Goal: Task Accomplishment & Management: Manage account settings

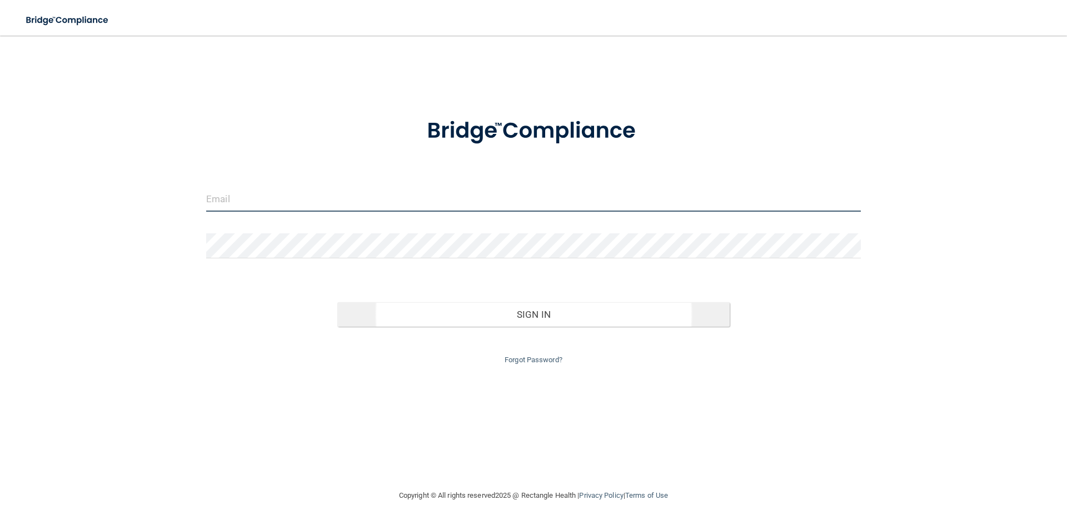
type input "[EMAIL_ADDRESS][DOMAIN_NAME]"
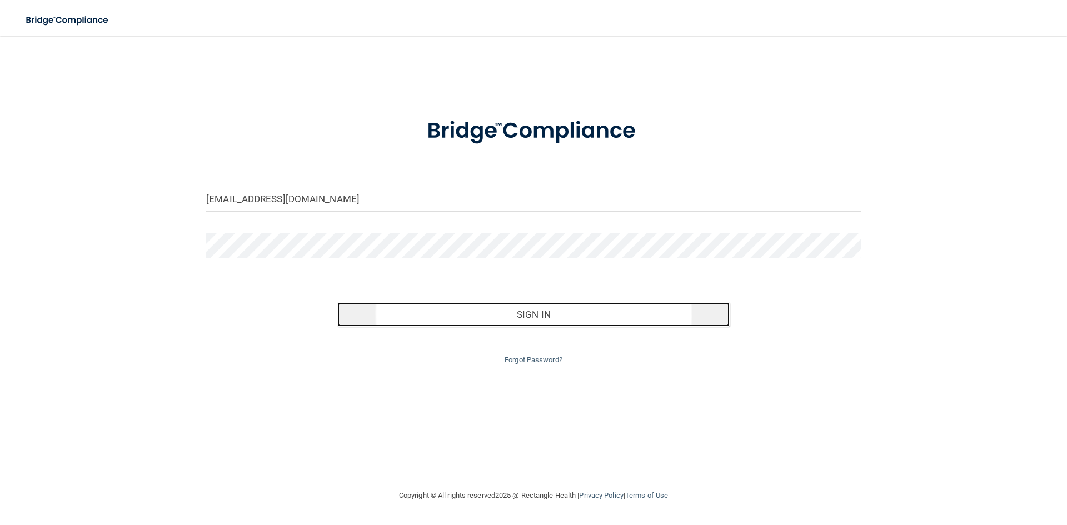
drag, startPoint x: 539, startPoint y: 312, endPoint x: 418, endPoint y: 317, distance: 120.7
click at [537, 312] on button "Sign In" at bounding box center [533, 314] width 393 height 24
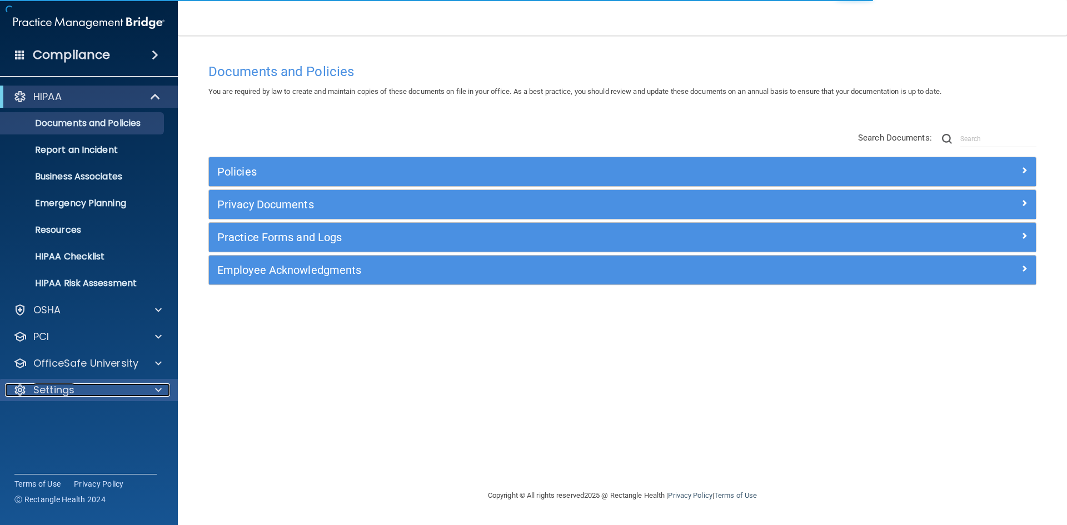
click at [125, 389] on div "Settings" at bounding box center [74, 389] width 138 height 13
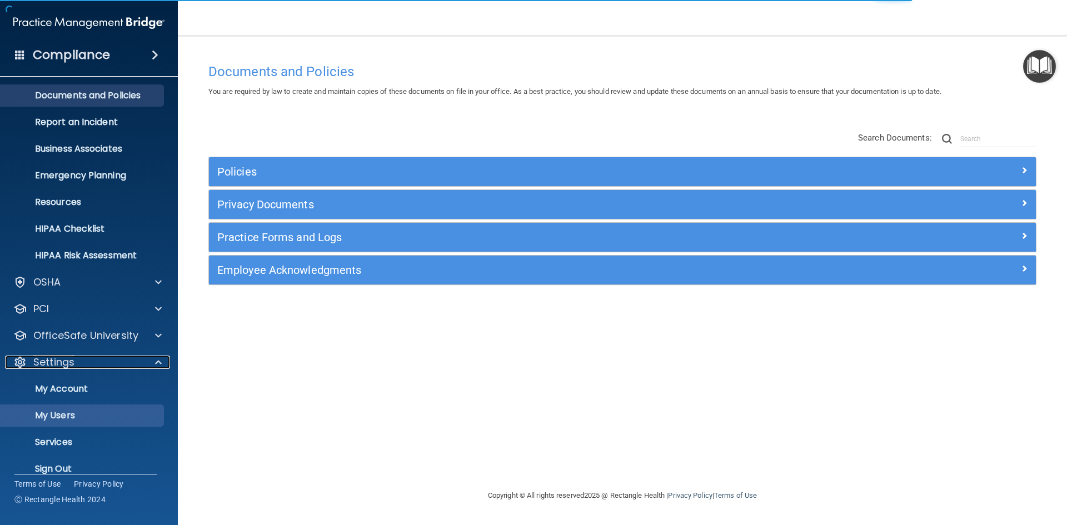
scroll to position [43, 0]
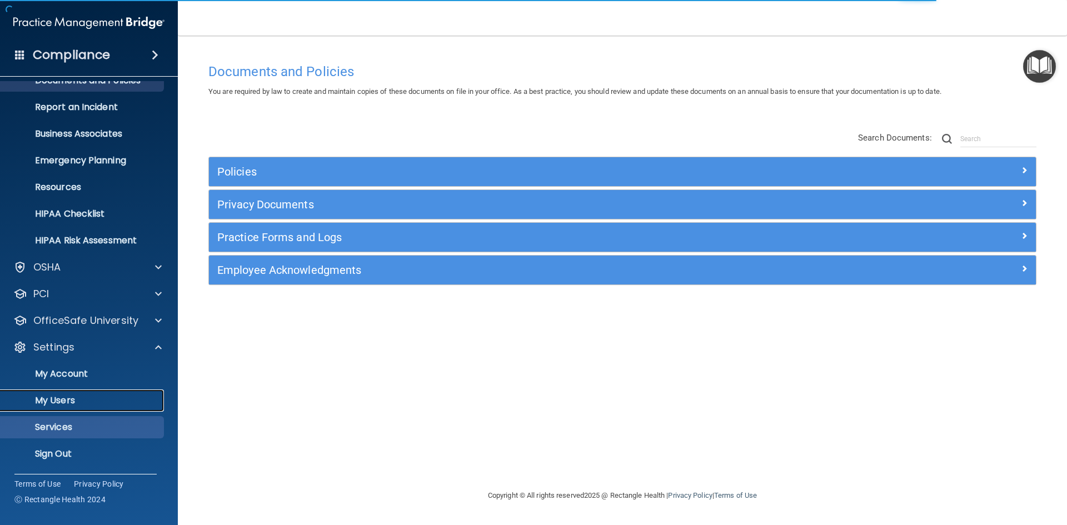
click at [109, 390] on link "My Users" at bounding box center [76, 401] width 175 height 22
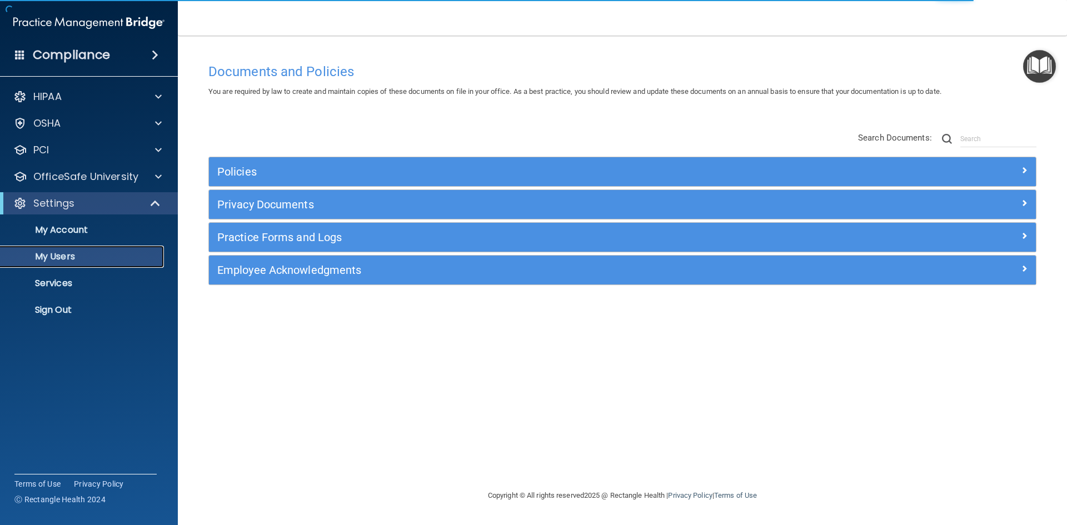
select select "20"
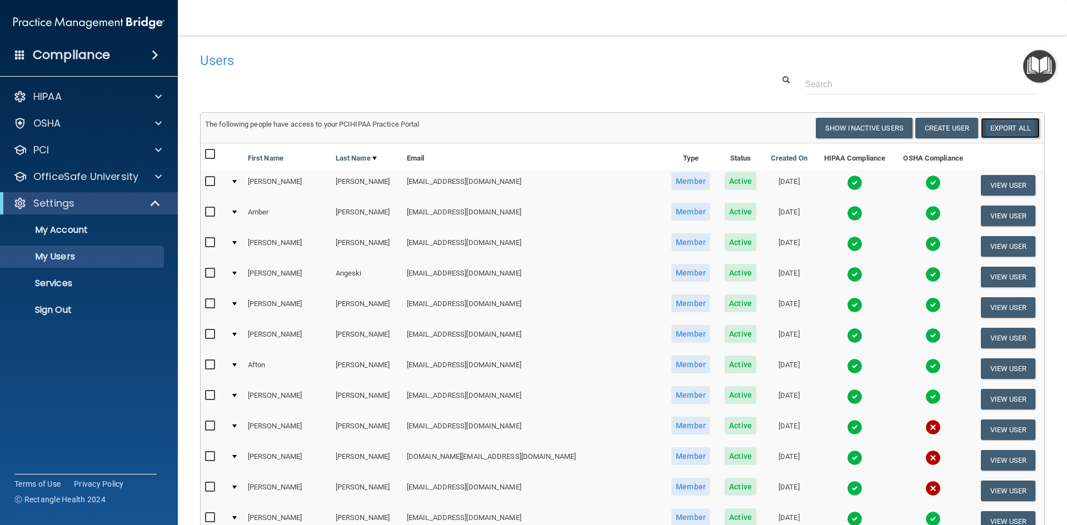
click at [1019, 127] on link "Export All" at bounding box center [1010, 128] width 59 height 21
click at [68, 287] on p "Services" at bounding box center [83, 283] width 152 height 11
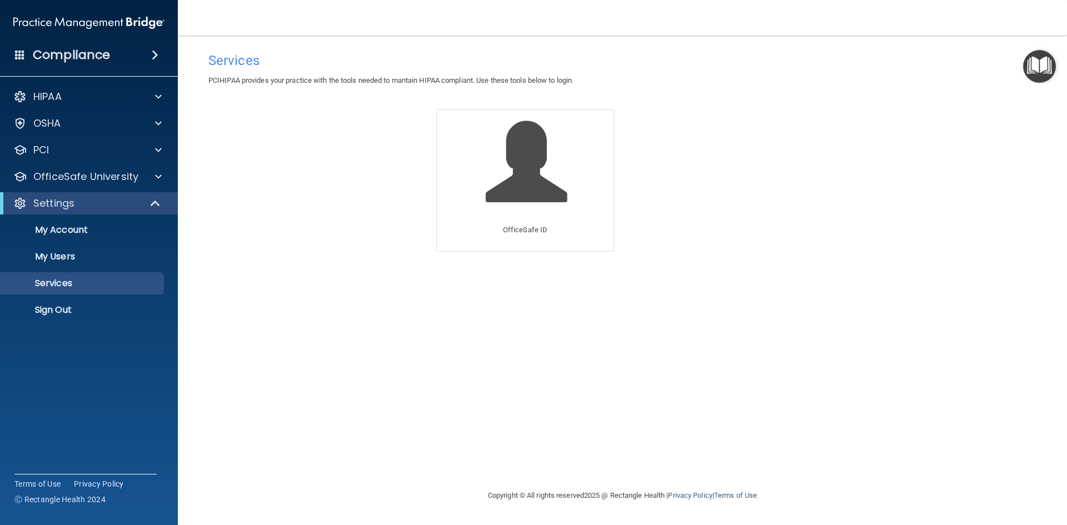
click at [79, 54] on h4 "Compliance" at bounding box center [71, 55] width 77 height 16
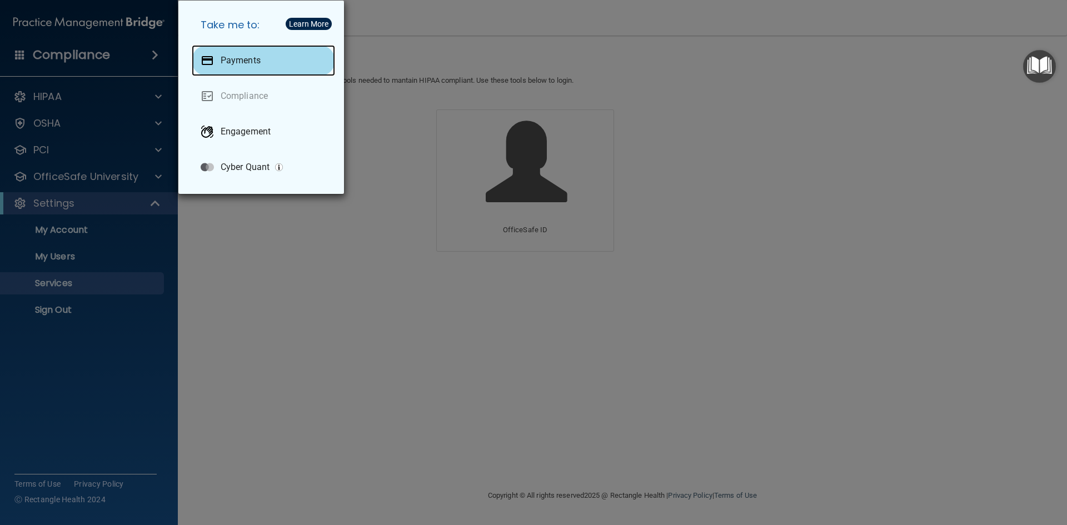
click at [243, 63] on p "Payments" at bounding box center [241, 60] width 40 height 11
